Goal: Task Accomplishment & Management: Manage account settings

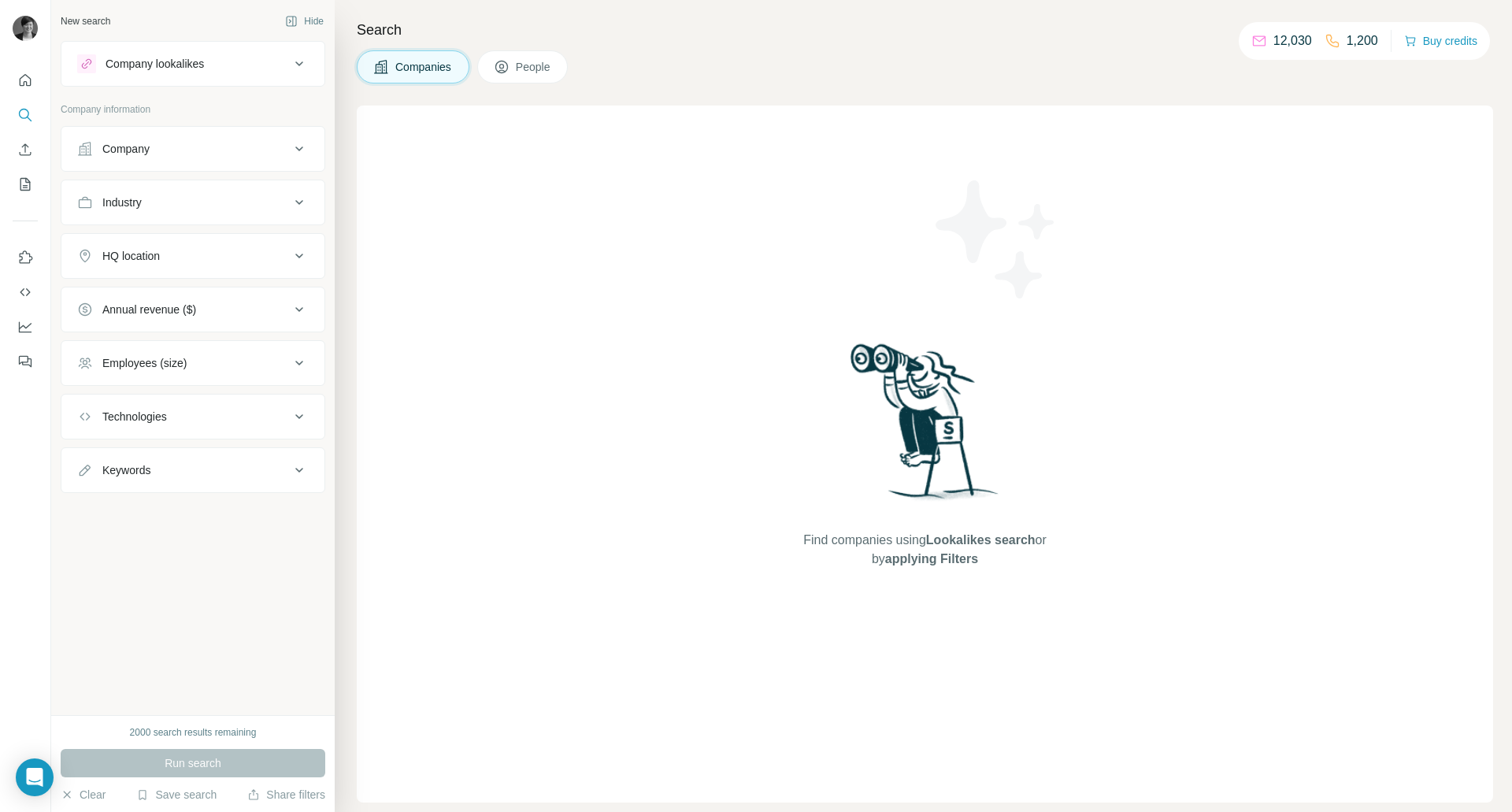
click at [553, 58] on button "People" at bounding box center [523, 67] width 91 height 33
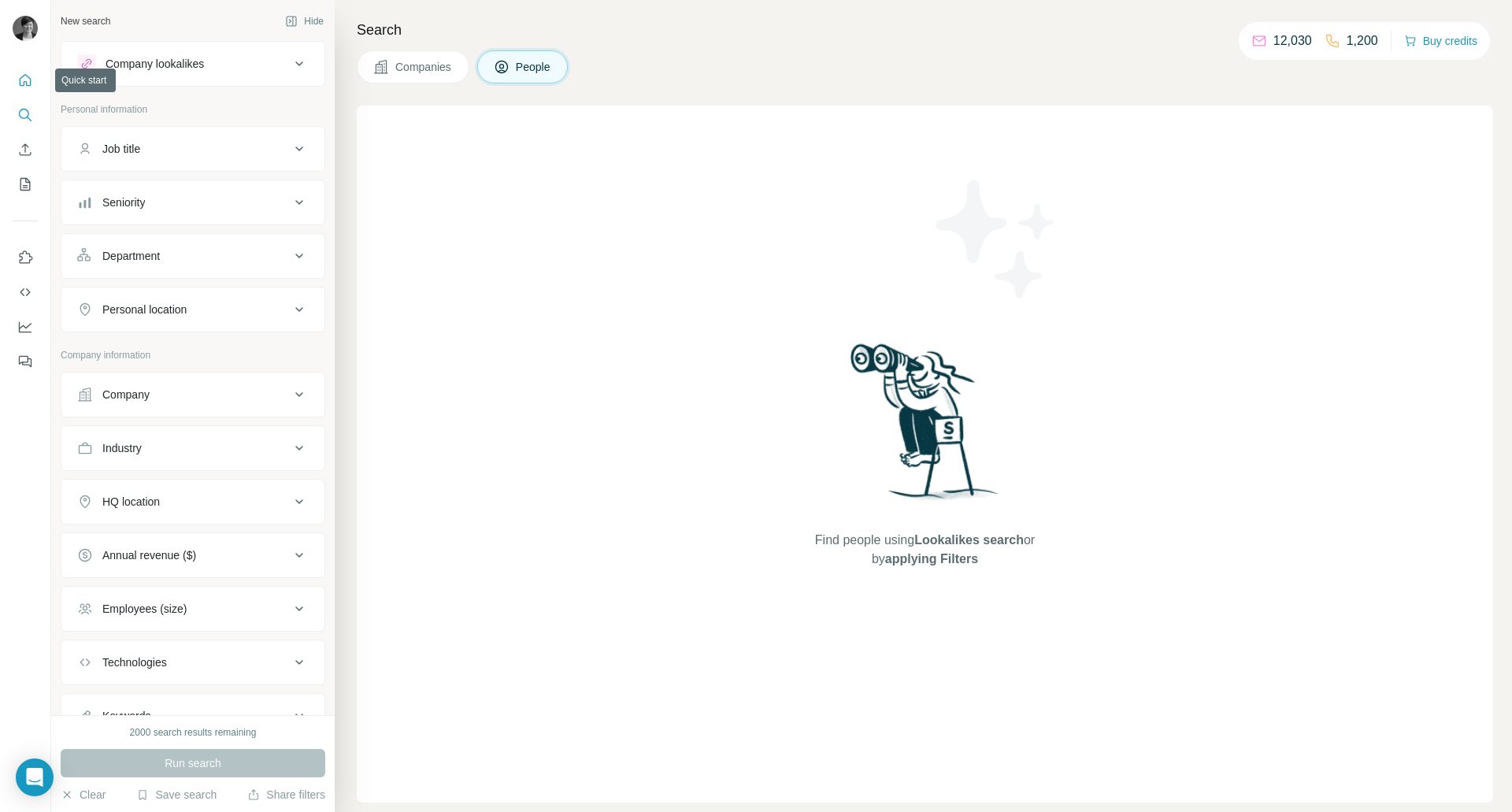
click at [32, 70] on button "Quick start" at bounding box center [26, 79] width 26 height 28
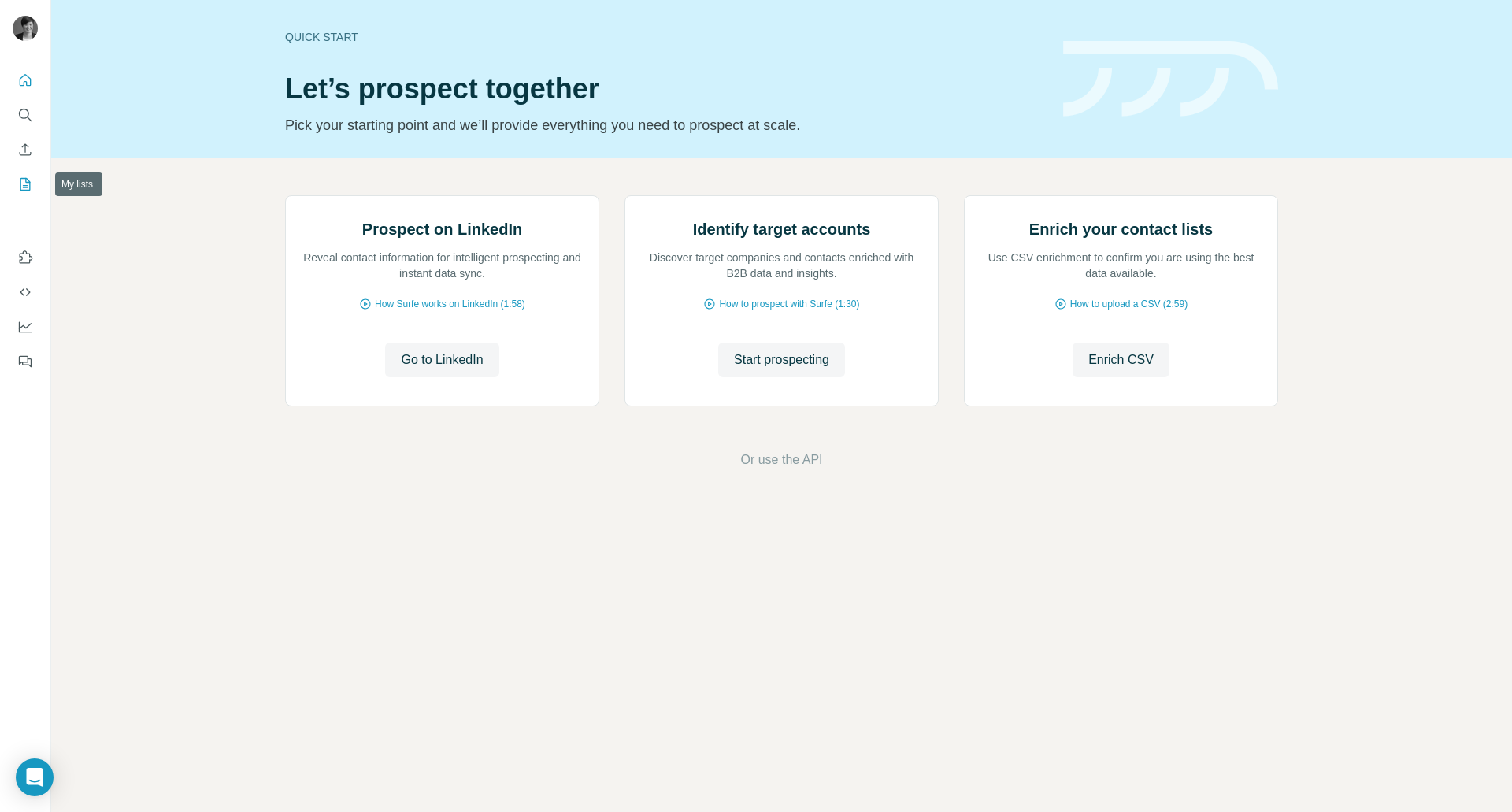
click at [26, 184] on icon "My lists" at bounding box center [26, 184] width 16 height 16
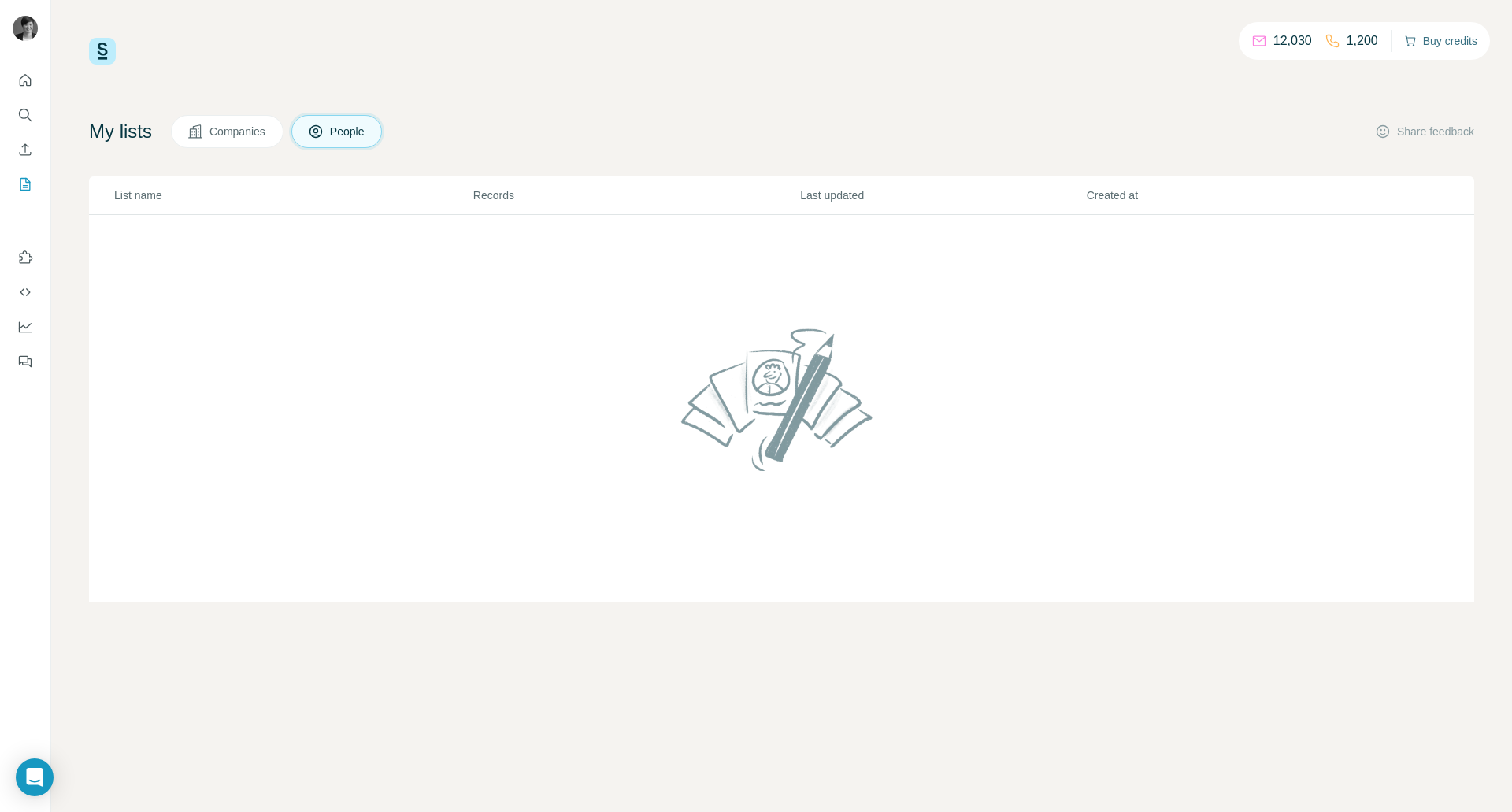
click at [1432, 37] on button "Buy credits" at bounding box center [1440, 41] width 74 height 22
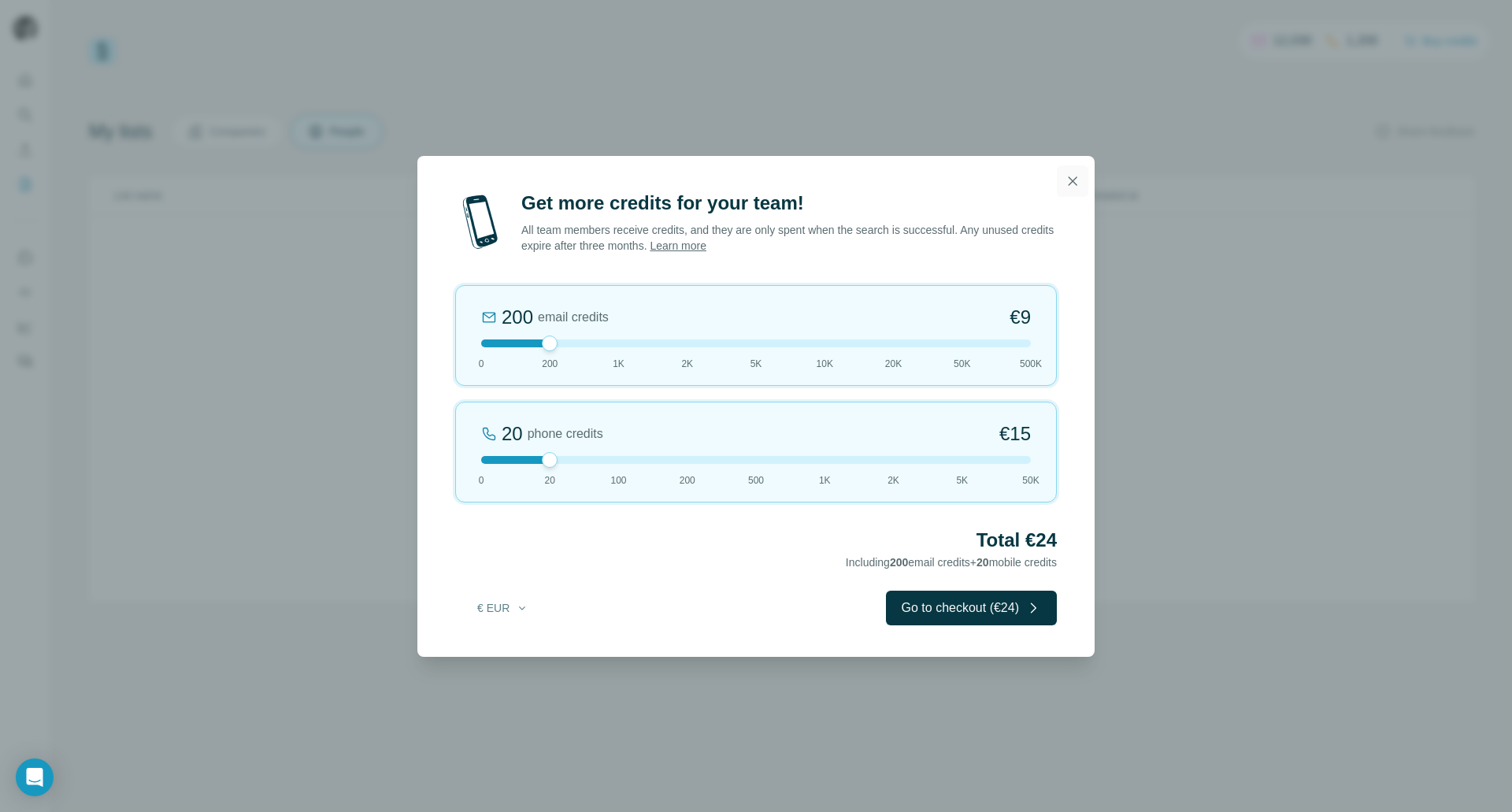
click at [1069, 179] on icon "button" at bounding box center [1072, 181] width 16 height 16
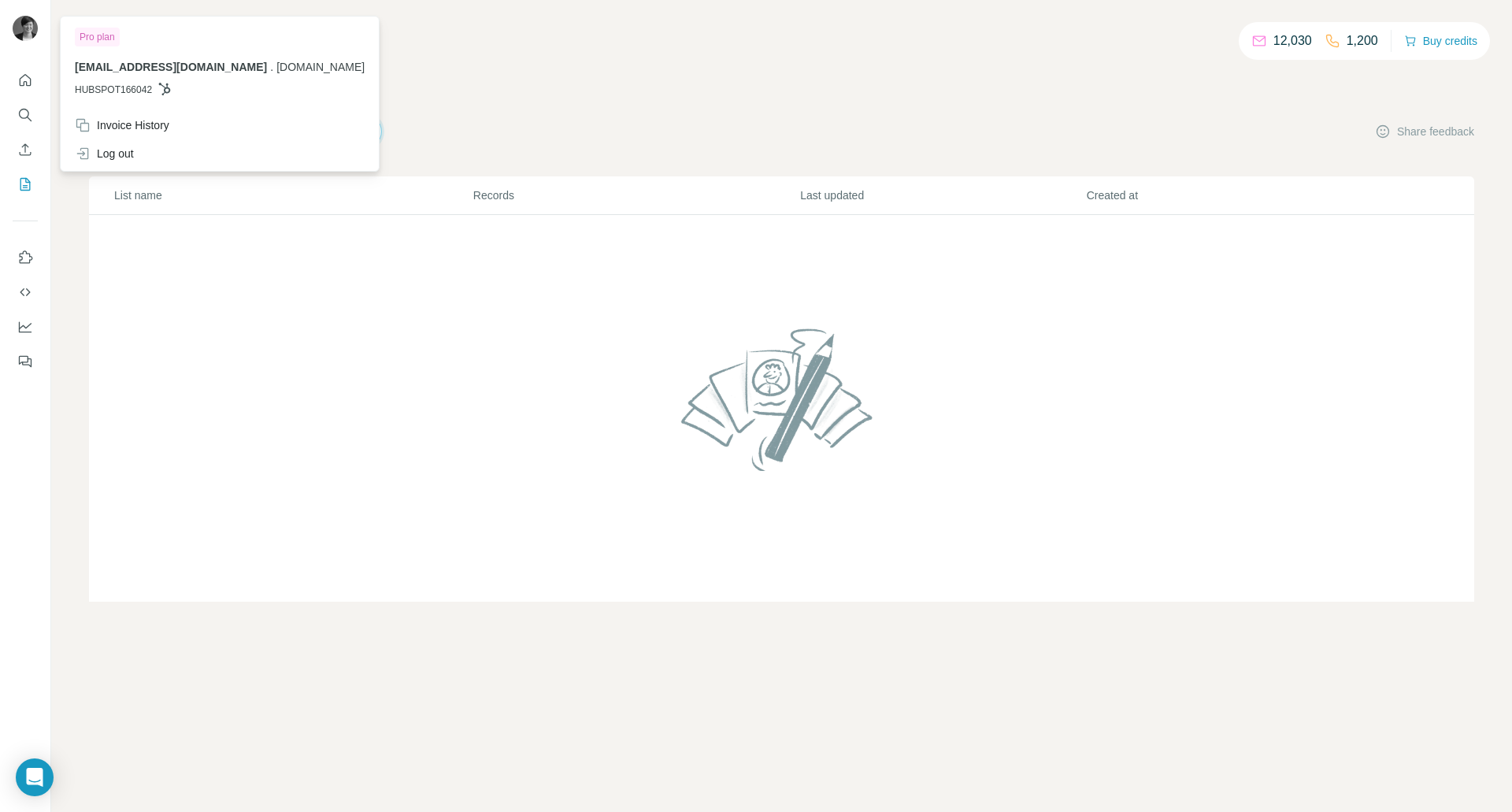
click at [29, 22] on img at bounding box center [26, 28] width 26 height 25
click at [141, 133] on div "Invoice History" at bounding box center [220, 125] width 309 height 28
click at [39, 770] on icon "Open Intercom Messenger" at bounding box center [34, 777] width 18 height 21
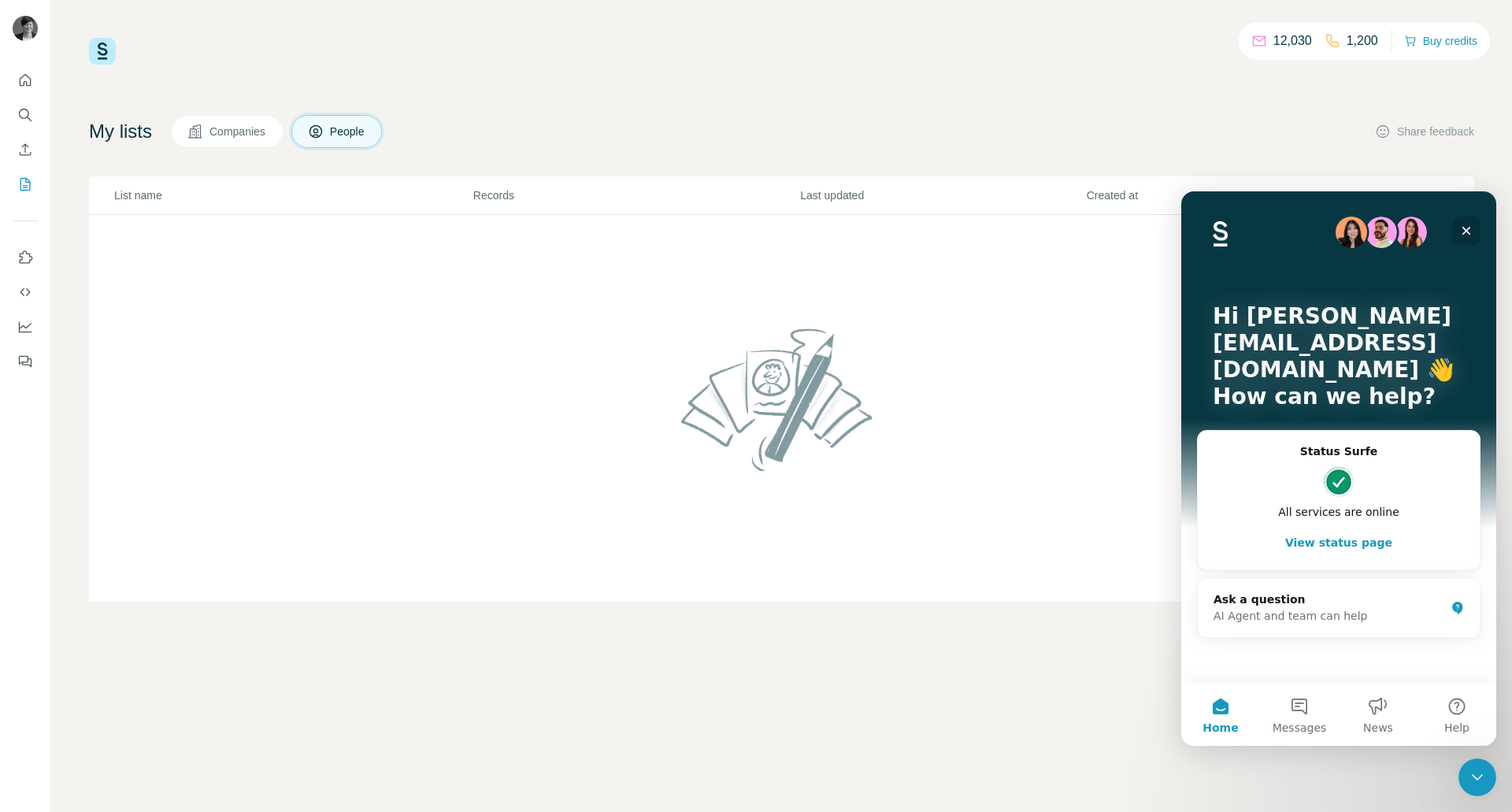
click at [1464, 225] on icon "Close" at bounding box center [1466, 230] width 13 height 13
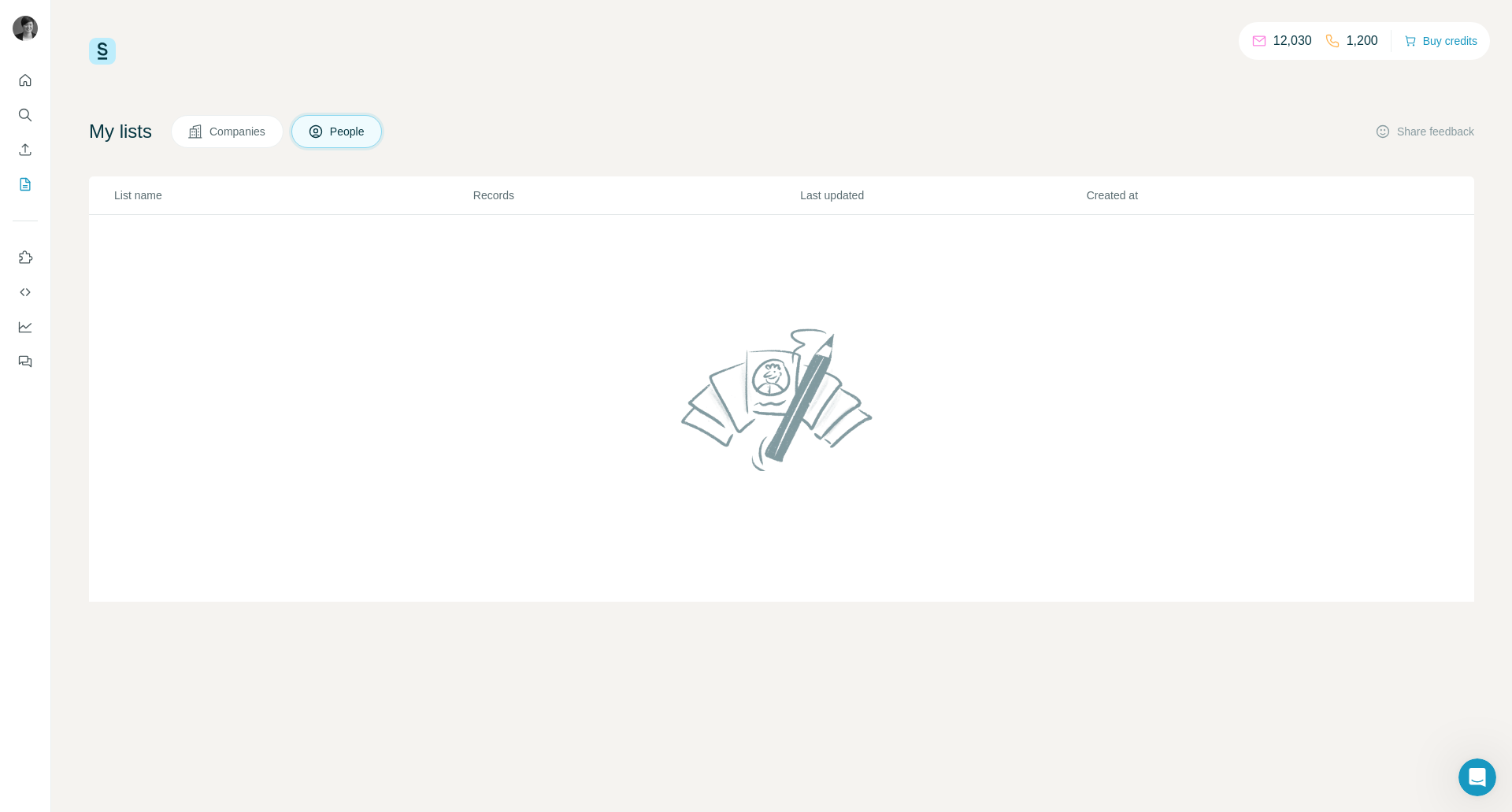
scroll to position [1, 0]
click at [30, 75] on icon "Quick start" at bounding box center [26, 80] width 16 height 16
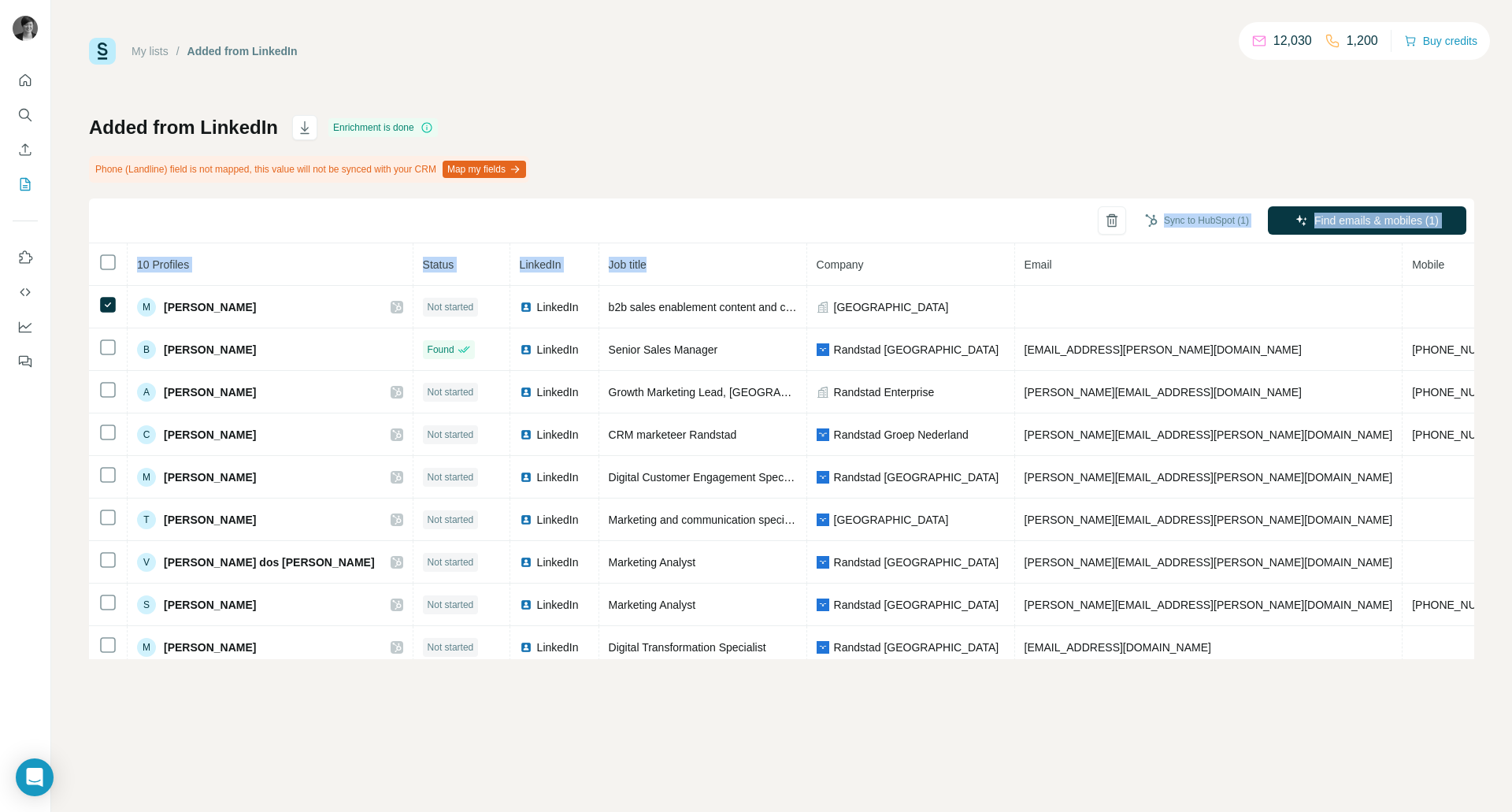
drag, startPoint x: 566, startPoint y: 270, endPoint x: 1125, endPoint y: 235, distance: 560.1
click at [1125, 235] on div "Sync to HubSpot (1) Find emails & mobiles (1) 10 Profiles Status LinkedIn Job t…" at bounding box center [782, 429] width 1385 height 461
click at [1023, 132] on div "Added from LinkedIn Enrichment is done Phone (Landline) field is not mapped, th…" at bounding box center [782, 386] width 1385 height 544
click at [1115, 222] on icon "button" at bounding box center [1113, 221] width 16 height 16
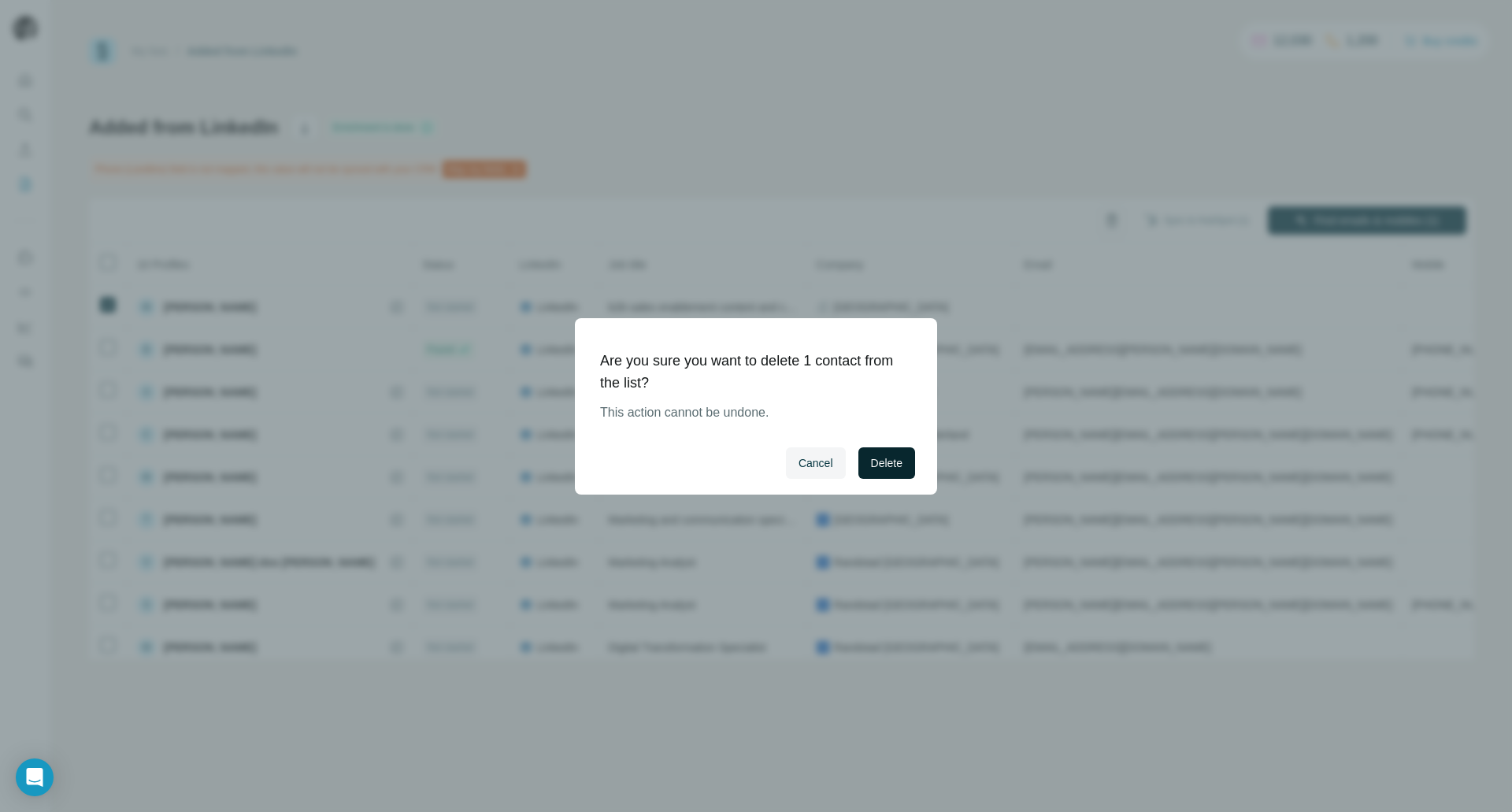
click at [875, 457] on span "Delete" at bounding box center [887, 463] width 31 height 16
